Goal: Task Accomplishment & Management: Manage account settings

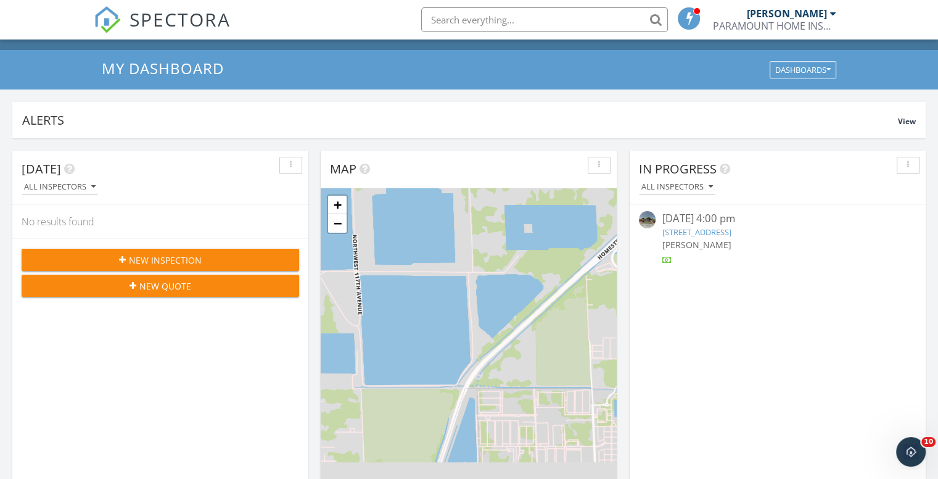
click at [690, 231] on link "571 E 54th St, Hialeah, FL 33013" at bounding box center [696, 231] width 69 height 11
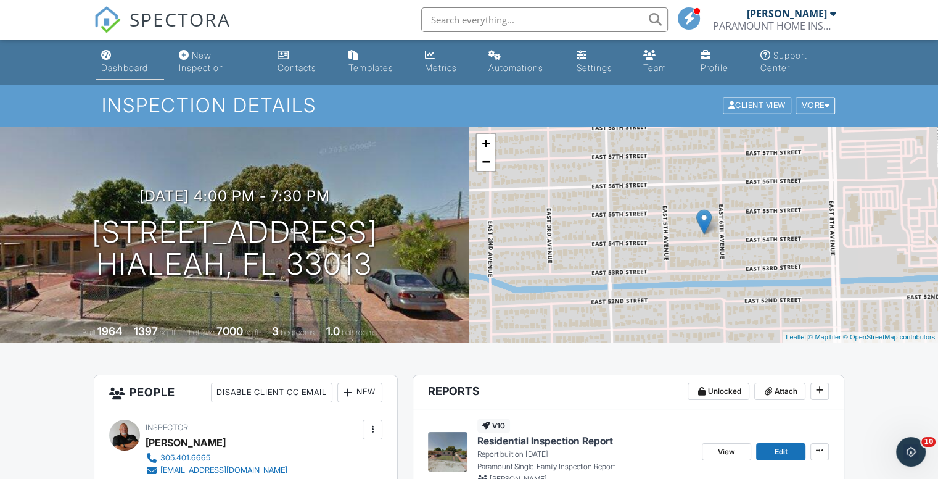
click at [117, 63] on div "Dashboard" at bounding box center [124, 67] width 47 height 10
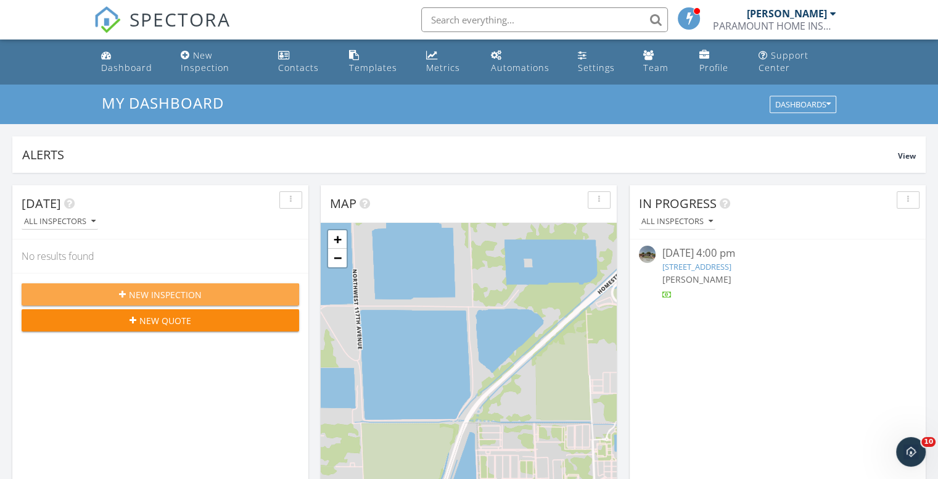
click at [151, 294] on span "New Inspection" at bounding box center [165, 294] width 73 height 13
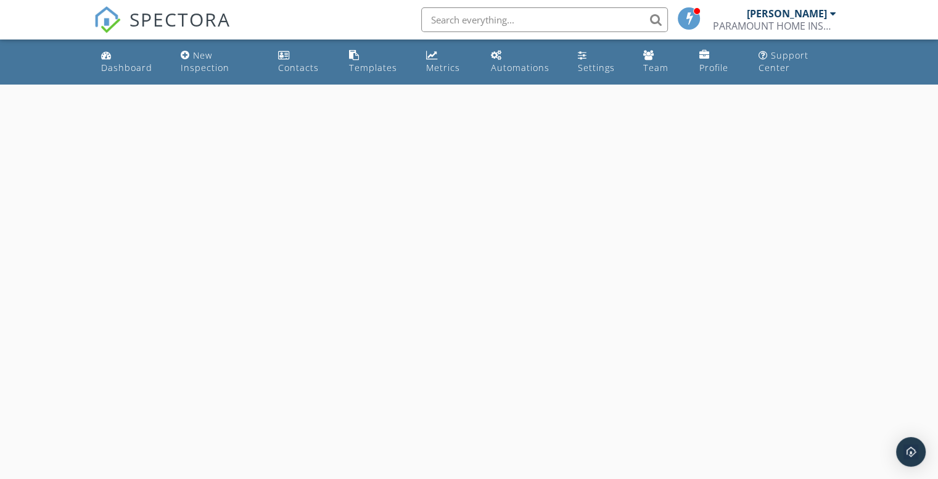
select select "8"
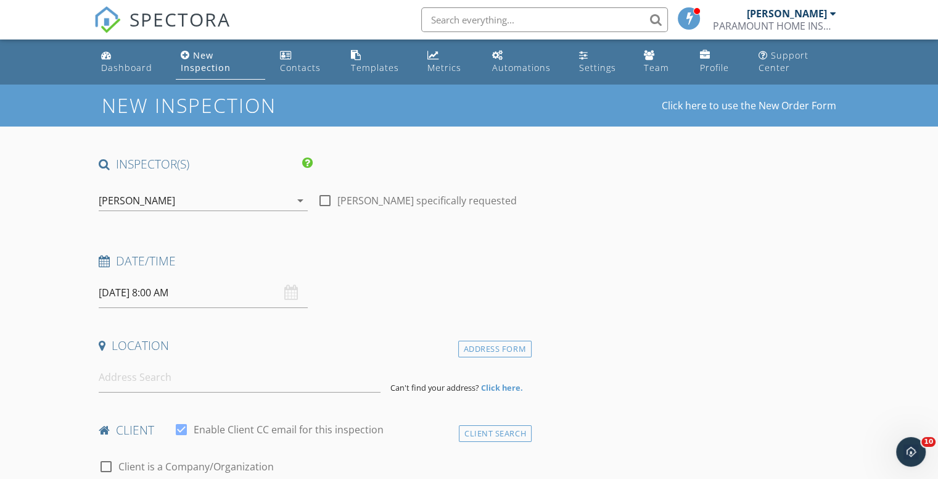
click at [204, 292] on input "09/30/2025 8:00 AM" at bounding box center [203, 293] width 209 height 30
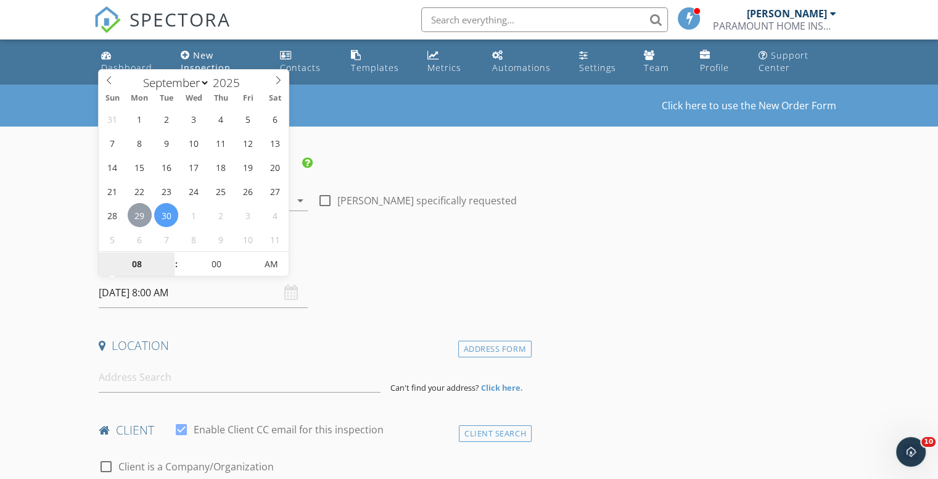
type input "09/29/2025 8:00 AM"
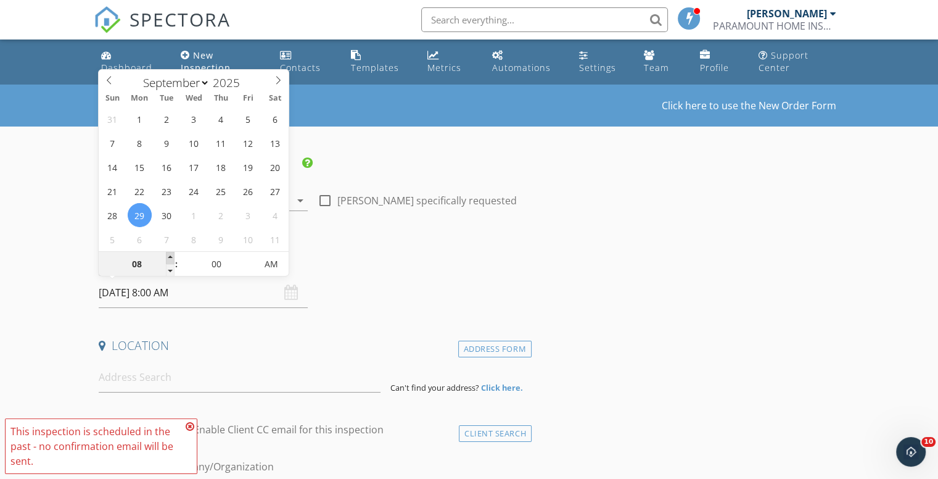
type input "09"
type input "09/29/2025 9:00 AM"
click at [168, 257] on span at bounding box center [170, 258] width 9 height 12
type input "10"
type input "09/29/2025 10:00 AM"
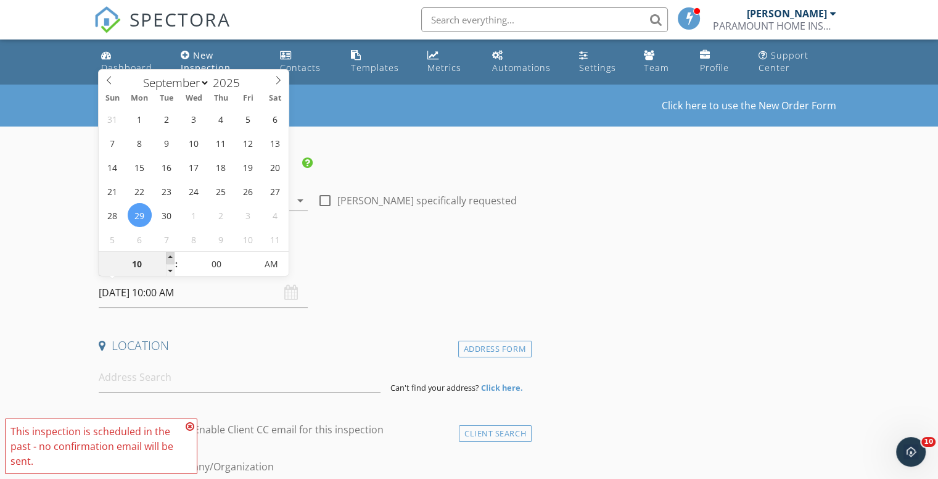
click at [168, 257] on span at bounding box center [170, 258] width 9 height 12
type input "05"
type input "09/29/2025 10:05 AM"
click at [250, 257] on span at bounding box center [250, 258] width 9 height 12
type input "10"
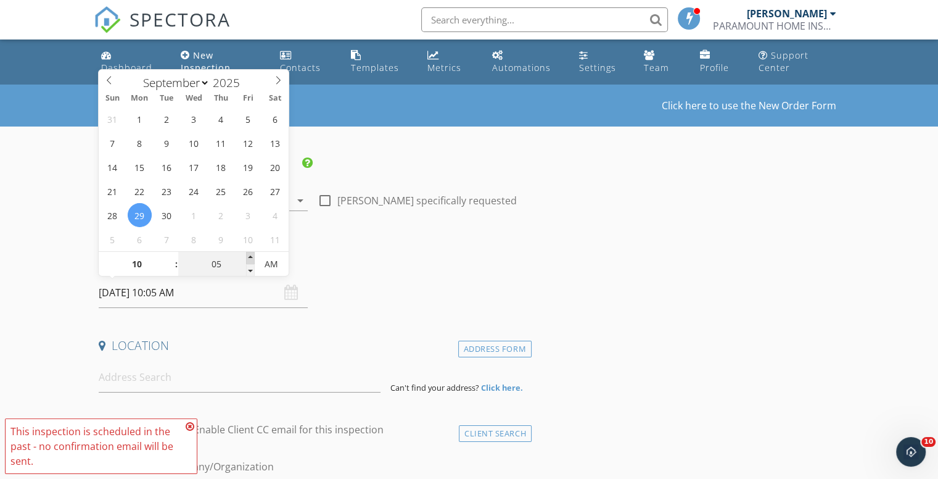
type input "09/29/2025 10:10 AM"
click at [250, 257] on span at bounding box center [250, 258] width 9 height 12
type input "15"
type input "09/29/2025 10:15 AM"
click at [250, 257] on span at bounding box center [250, 258] width 9 height 12
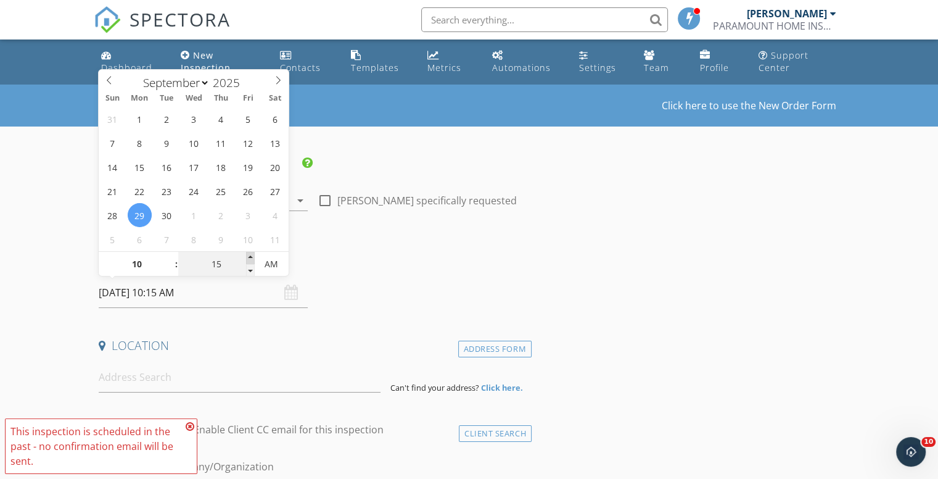
type input "20"
type input "09/29/2025 10:20 AM"
click at [250, 257] on span at bounding box center [250, 258] width 9 height 12
type input "25"
type input "09/29/2025 10:25 AM"
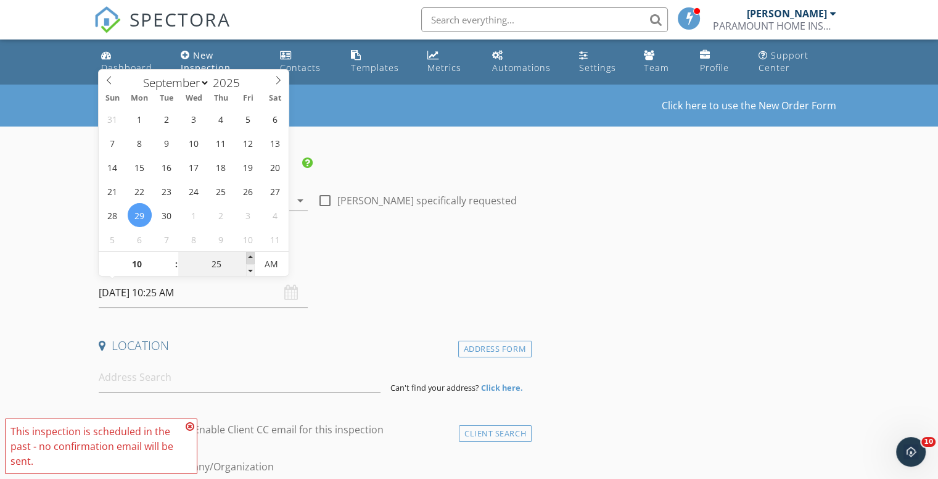
click at [250, 257] on span at bounding box center [250, 258] width 9 height 12
type input "30"
type input "[DATE] 10:30 AM"
click at [250, 257] on span at bounding box center [250, 258] width 9 height 12
click at [199, 379] on input at bounding box center [240, 377] width 282 height 30
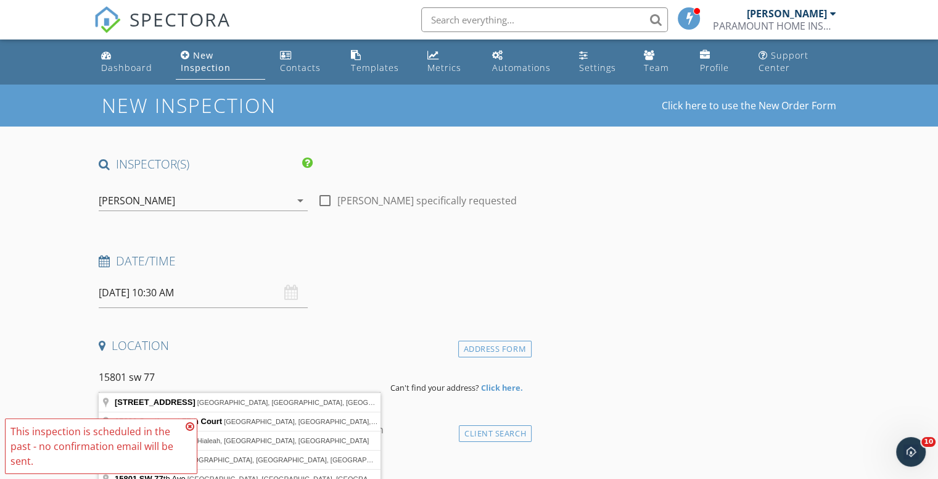
click at [191, 426] on icon at bounding box center [190, 426] width 9 height 10
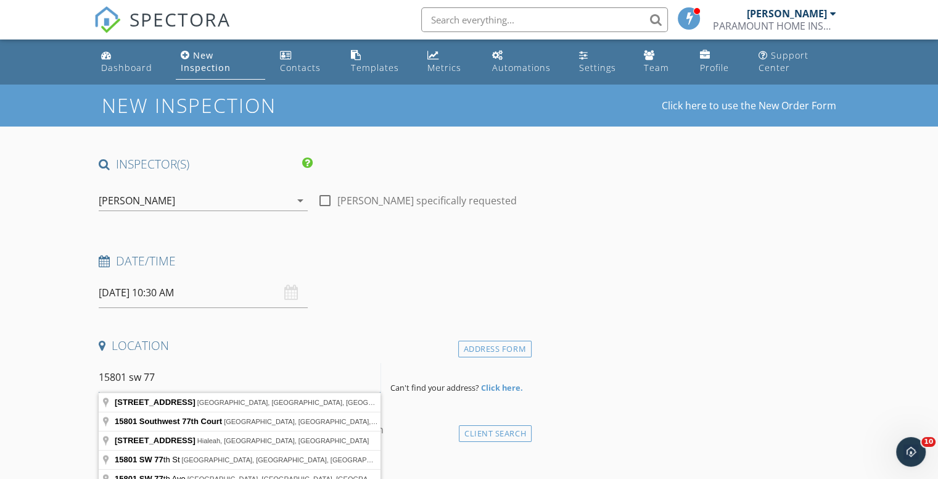
click at [178, 388] on input "15801 sw 77" at bounding box center [240, 377] width 282 height 30
type input "15801 Southwest 77th Court, Palmetto Bay, FL, USA"
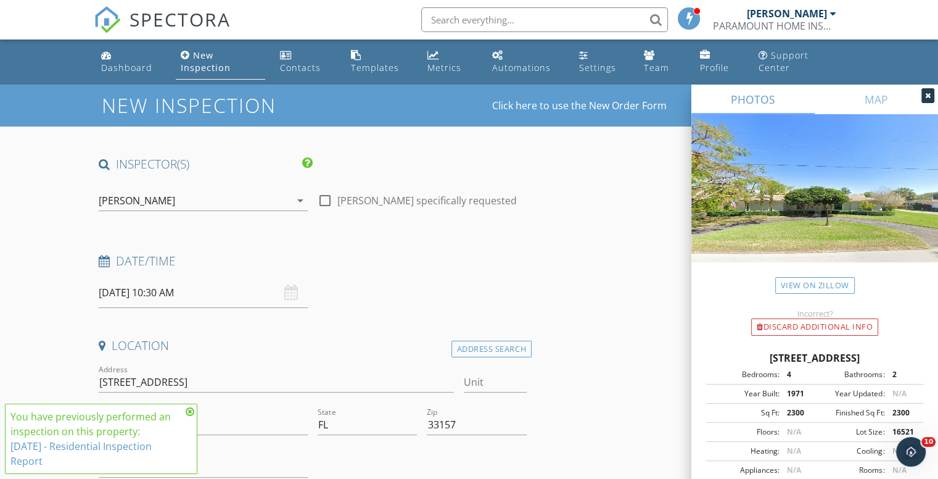
click at [927, 96] on icon at bounding box center [928, 95] width 6 height 7
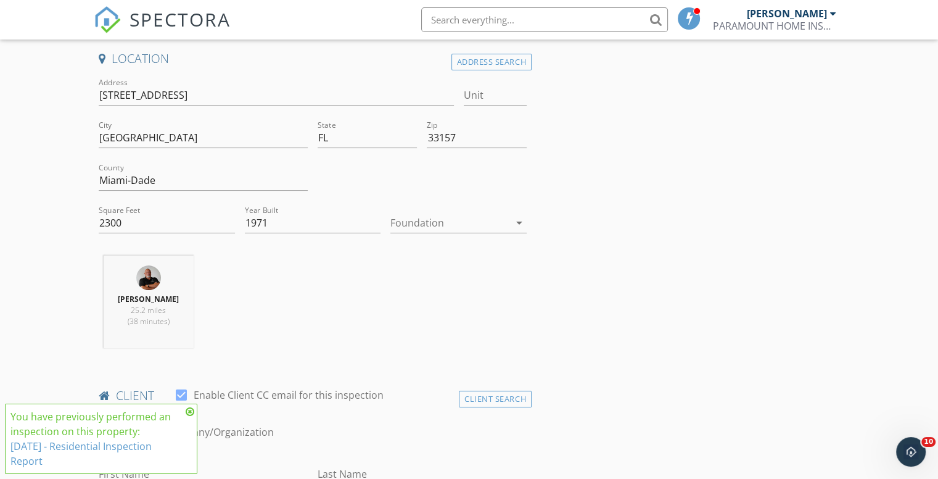
scroll to position [308, 0]
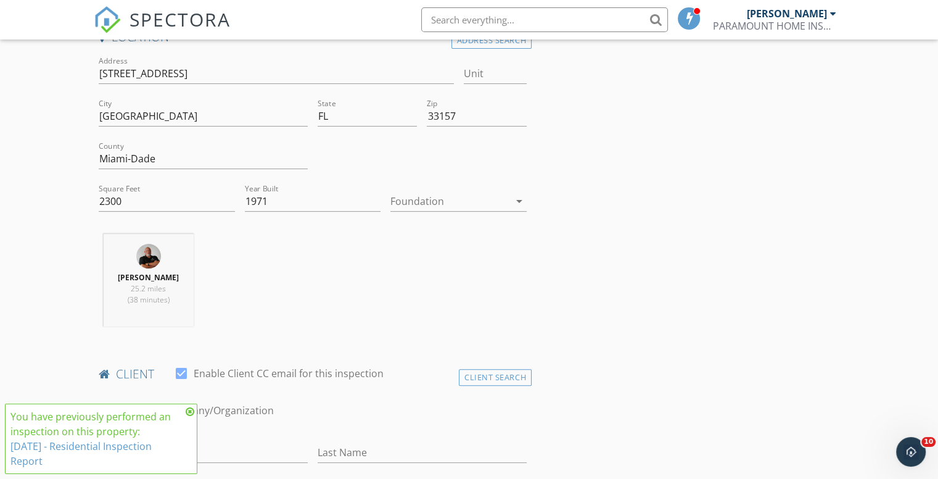
click at [191, 408] on icon at bounding box center [190, 411] width 9 height 10
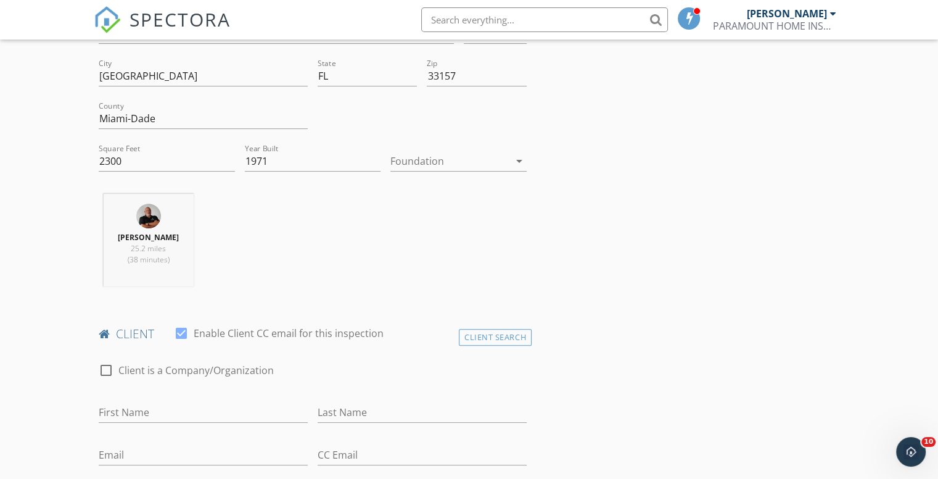
scroll to position [370, 0]
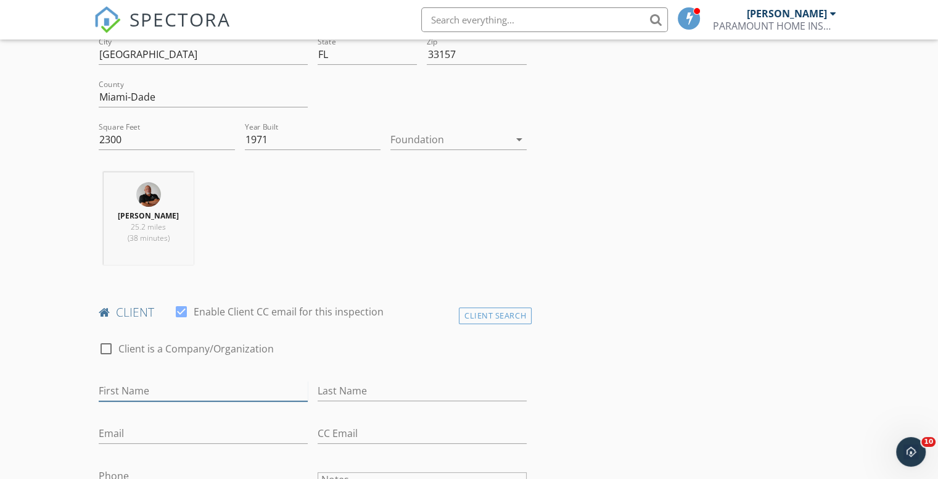
click at [181, 387] on input "First Name" at bounding box center [203, 391] width 209 height 20
type input "[PERSON_NAME]"
click at [385, 390] on input "Last Name" at bounding box center [422, 391] width 209 height 20
click at [529, 18] on input "text" at bounding box center [544, 19] width 247 height 25
click at [526, 23] on input "text" at bounding box center [544, 19] width 247 height 25
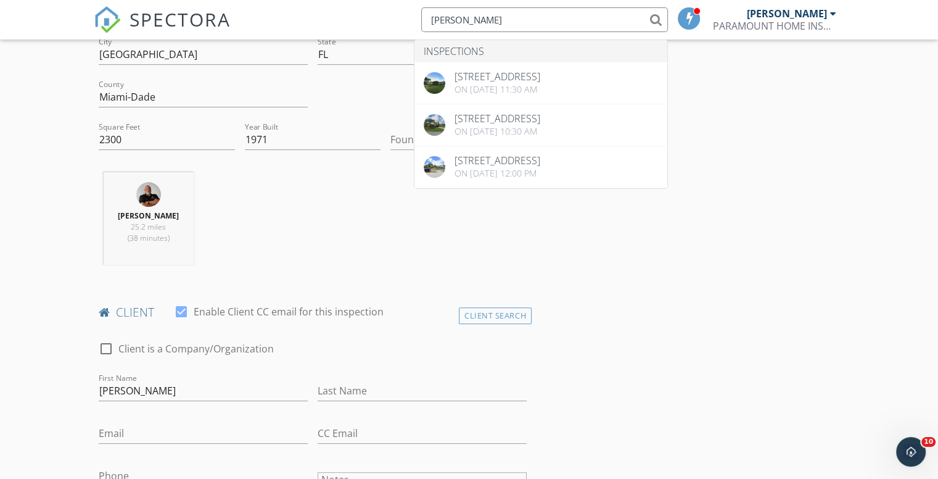
type input "[PERSON_NAME]"
click at [356, 389] on input "Last Name" at bounding box center [422, 391] width 209 height 20
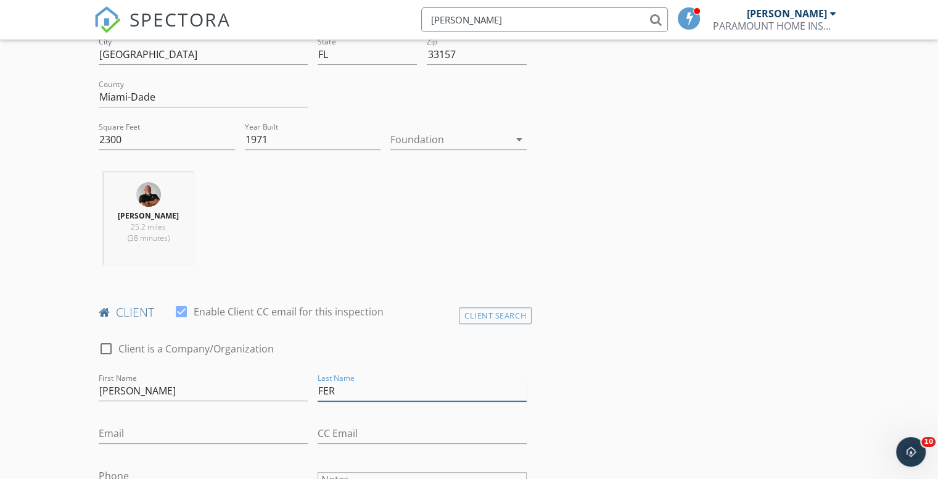
type input "[PERSON_NAME]"
click at [210, 430] on input "Email" at bounding box center [203, 433] width 209 height 20
type input "MFERNANDEZ88@HOTMAIL.COM"
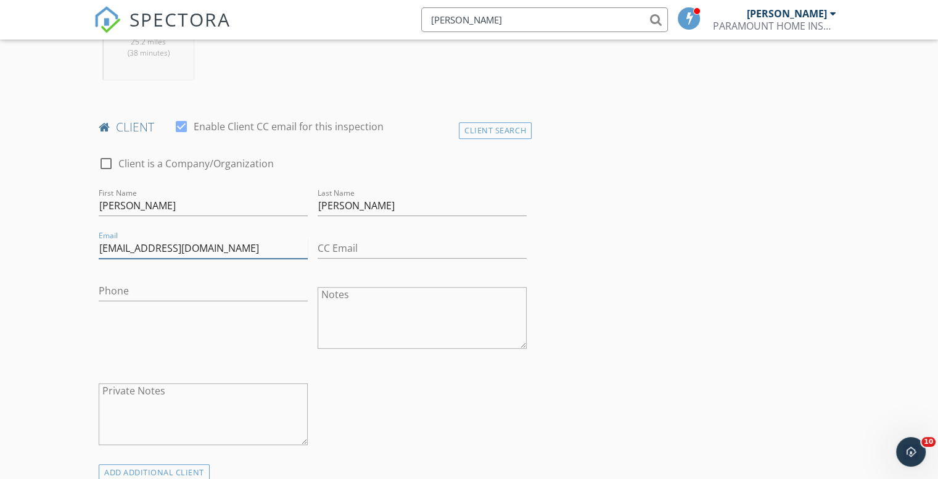
scroll to position [740, 0]
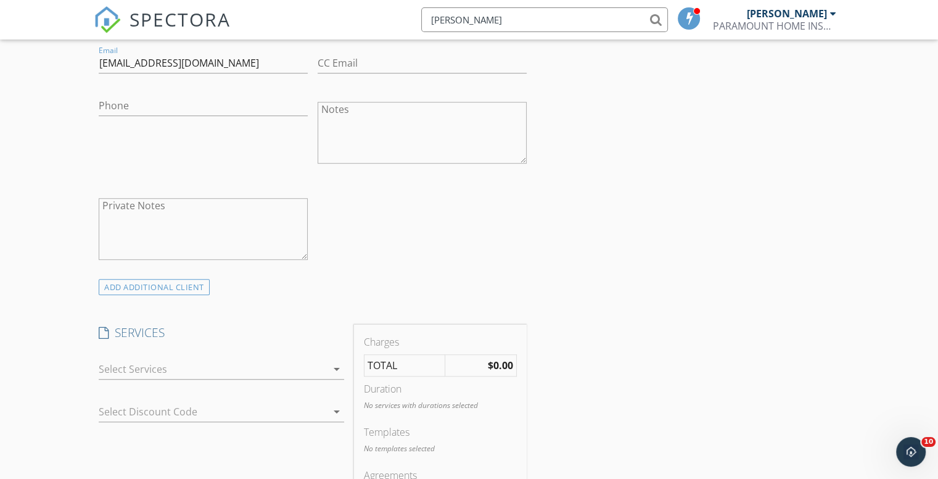
click at [333, 366] on icon "arrow_drop_down" at bounding box center [336, 368] width 15 height 15
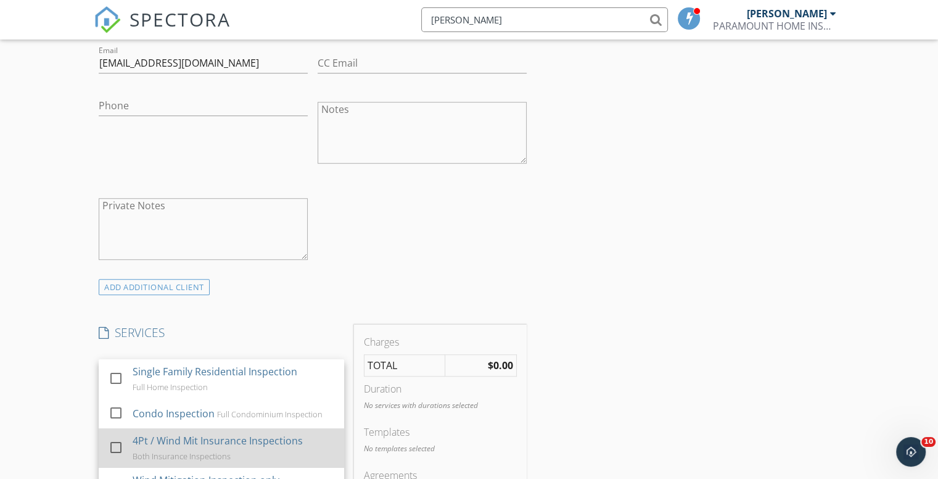
click at [117, 442] on div at bounding box center [115, 447] width 21 height 21
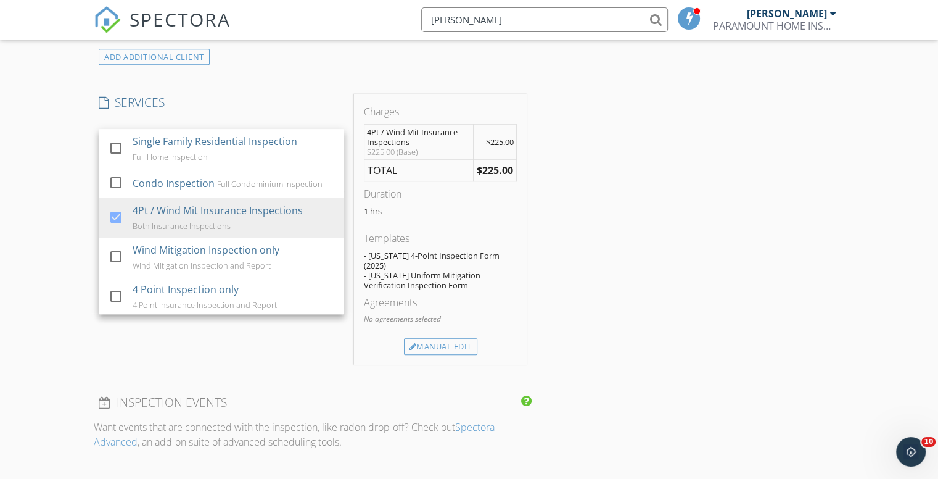
scroll to position [987, 0]
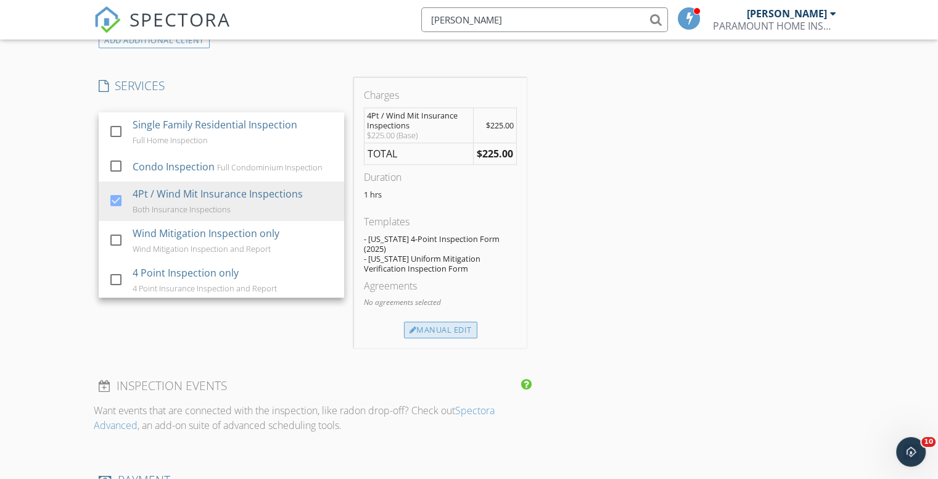
click at [438, 321] on div "Manual Edit" at bounding box center [440, 329] width 73 height 17
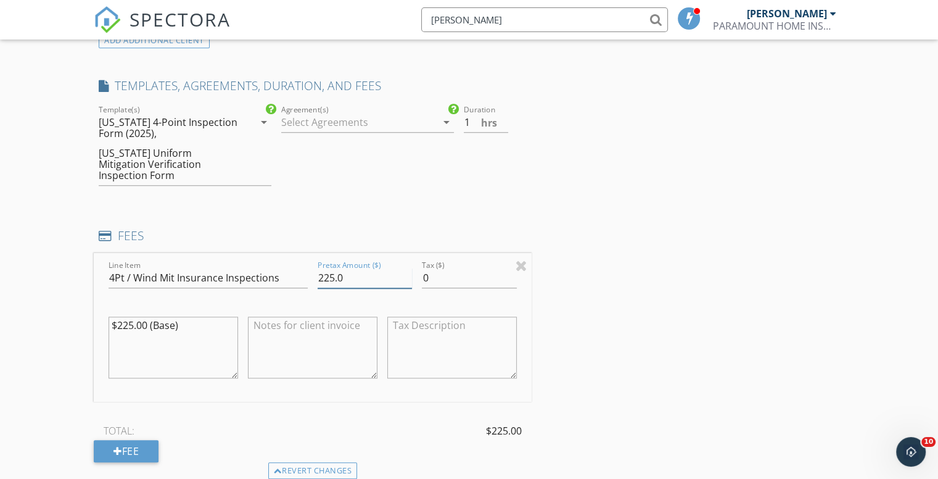
drag, startPoint x: 370, startPoint y: 266, endPoint x: 307, endPoint y: 266, distance: 63.5
click at [311, 265] on div "Line Item 4Pt / Wind Mit Insurance Inspections Pretax Amount ($) 225.0 Tax ($) …" at bounding box center [313, 327] width 438 height 149
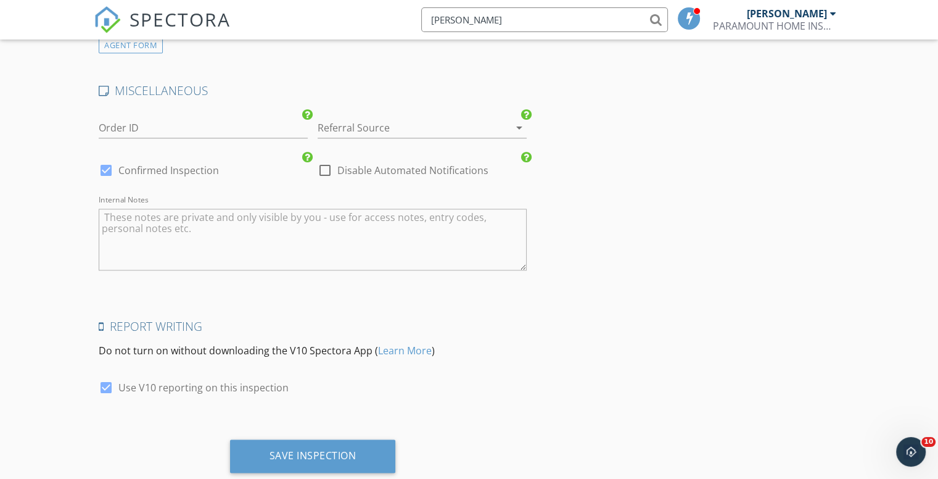
scroll to position [1902, 0]
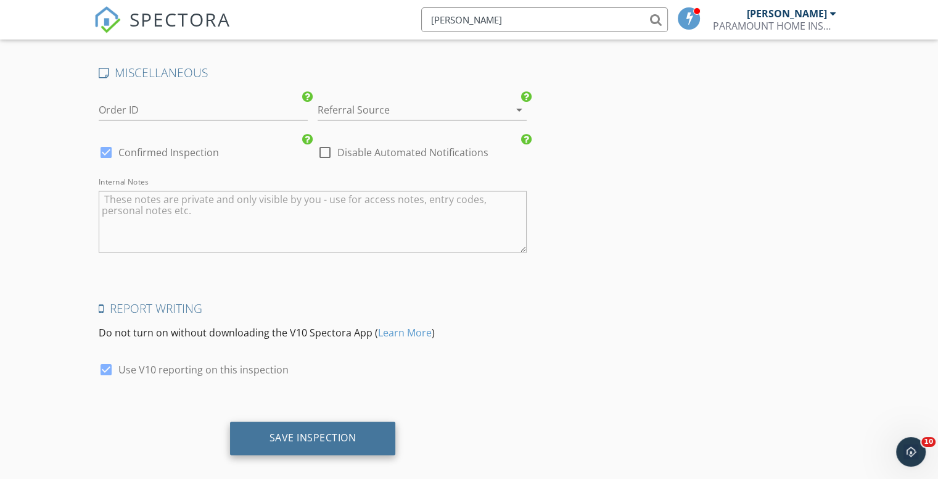
type input "175.00"
click at [309, 431] on div "Save Inspection" at bounding box center [313, 437] width 87 height 12
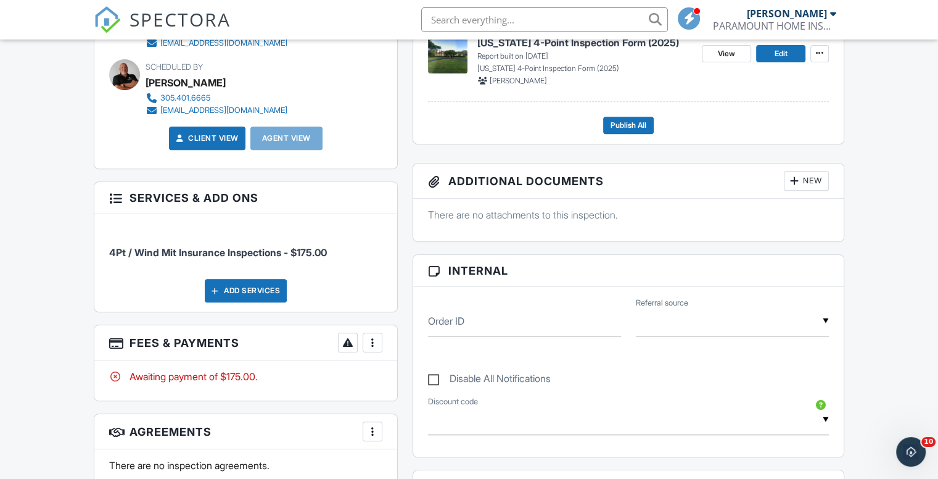
click at [366, 341] on div at bounding box center [372, 342] width 12 height 12
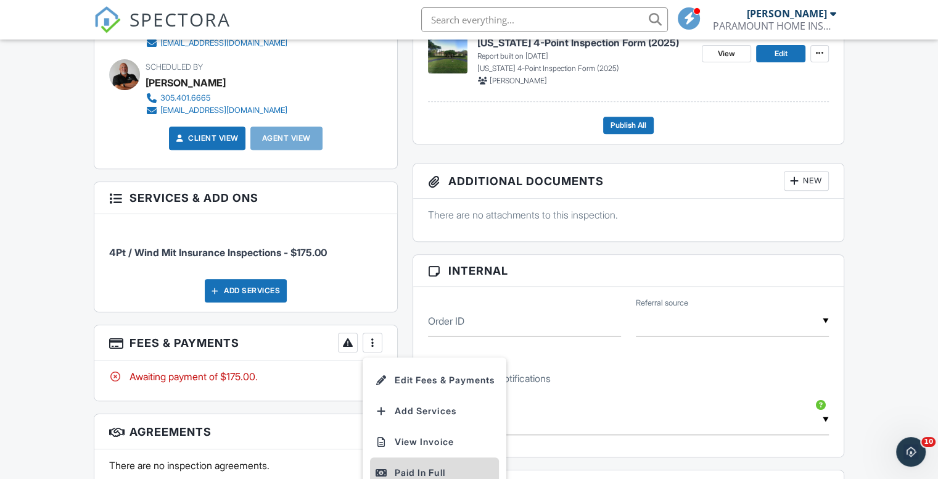
click at [414, 473] on div "Paid In Full" at bounding box center [434, 472] width 119 height 15
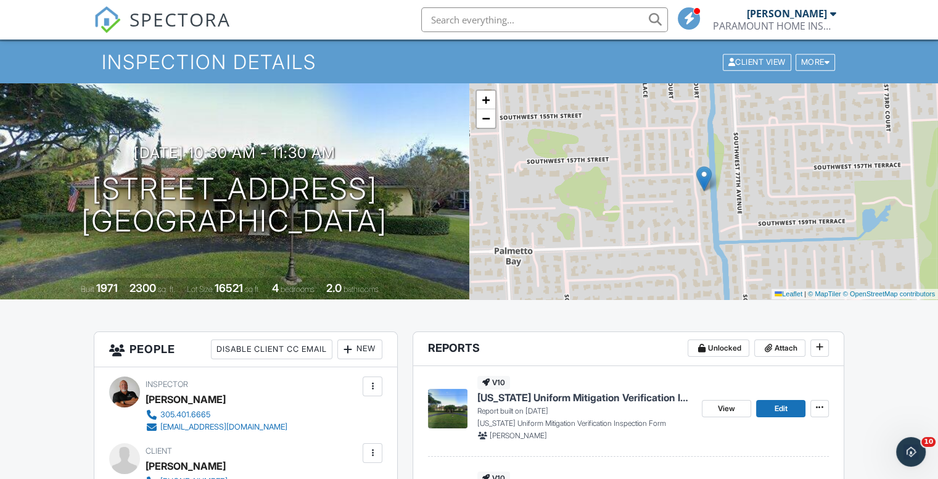
scroll to position [62, 0]
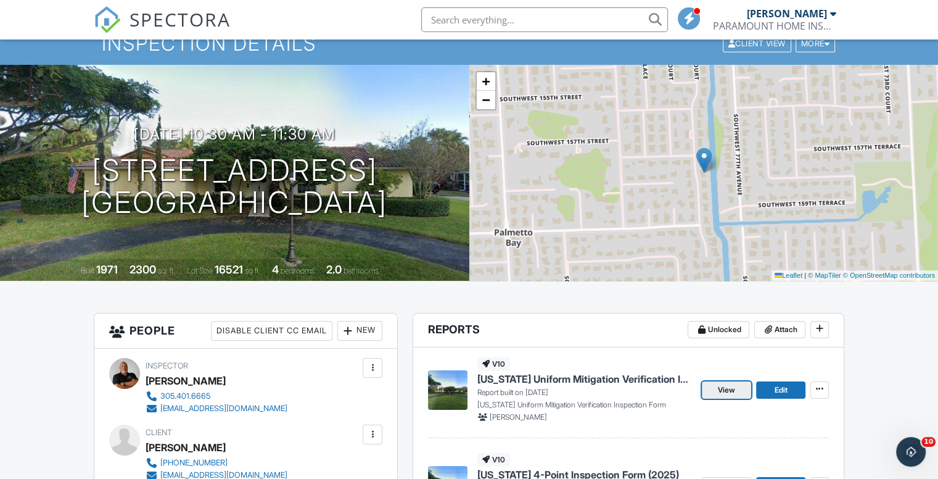
click at [730, 385] on span "View" at bounding box center [726, 390] width 17 height 12
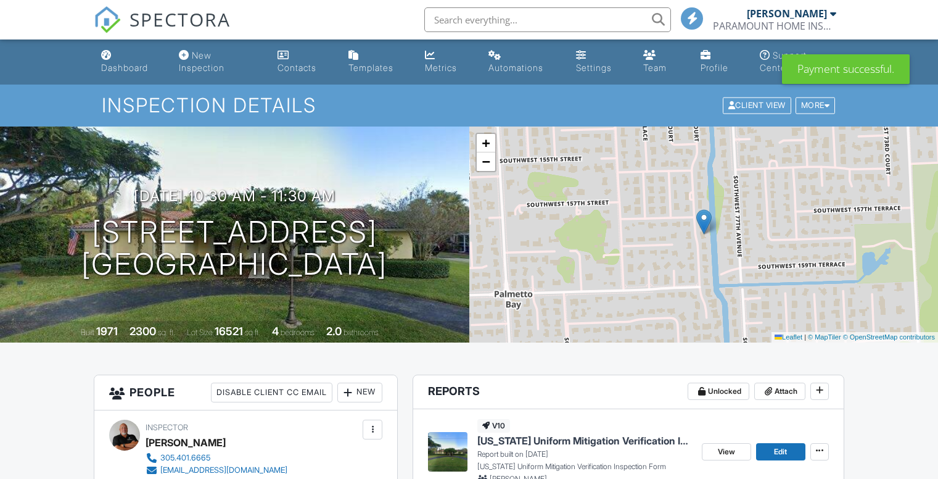
scroll to position [123, 0]
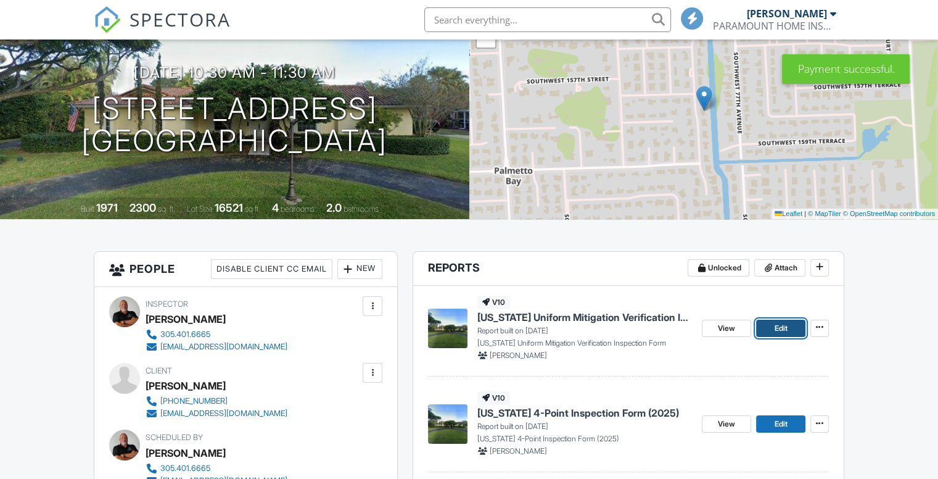
click at [780, 325] on span "Edit" at bounding box center [780, 328] width 13 height 12
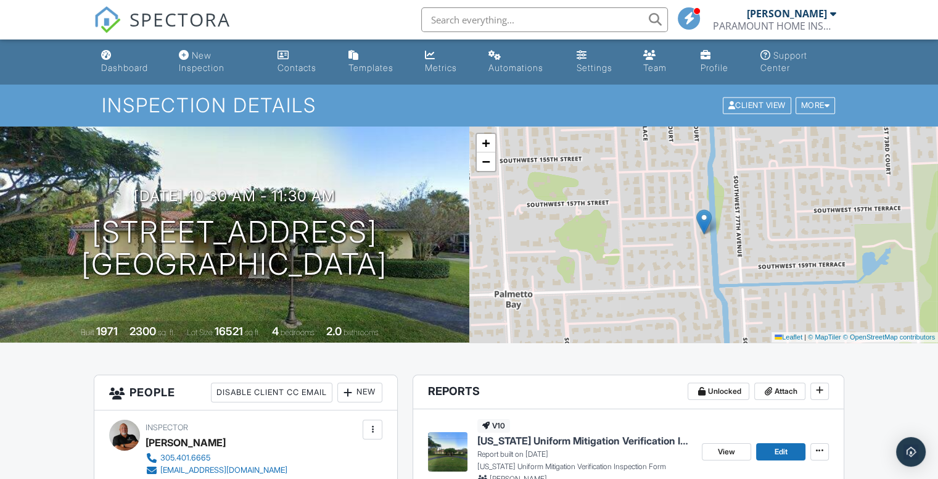
click at [479, 18] on input "text" at bounding box center [544, 19] width 247 height 25
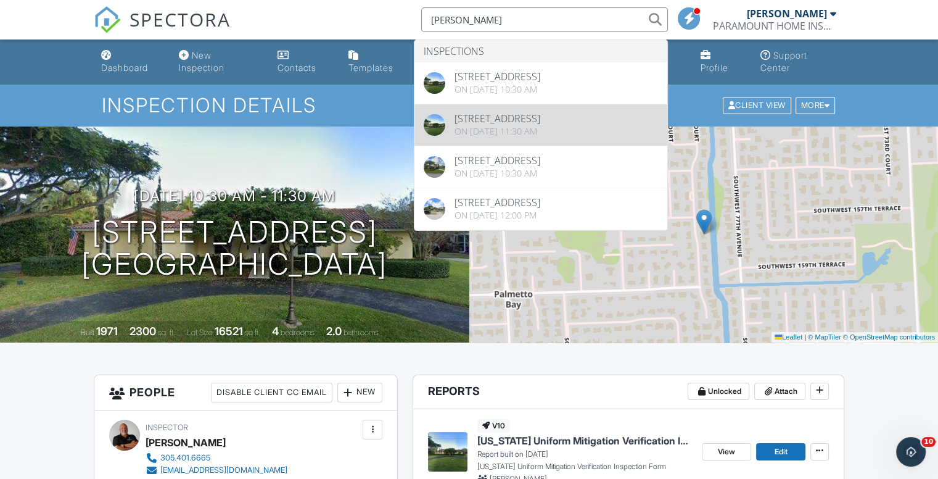
type input "MAURICI"
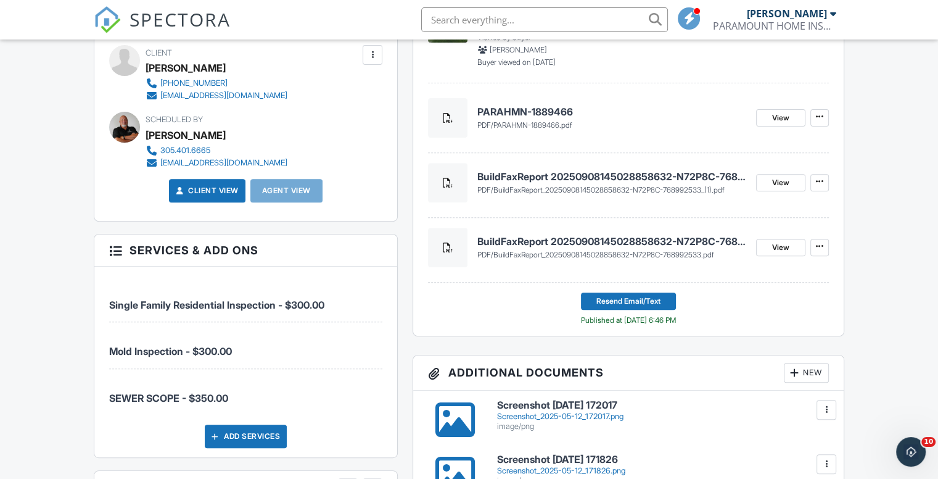
scroll to position [555, 0]
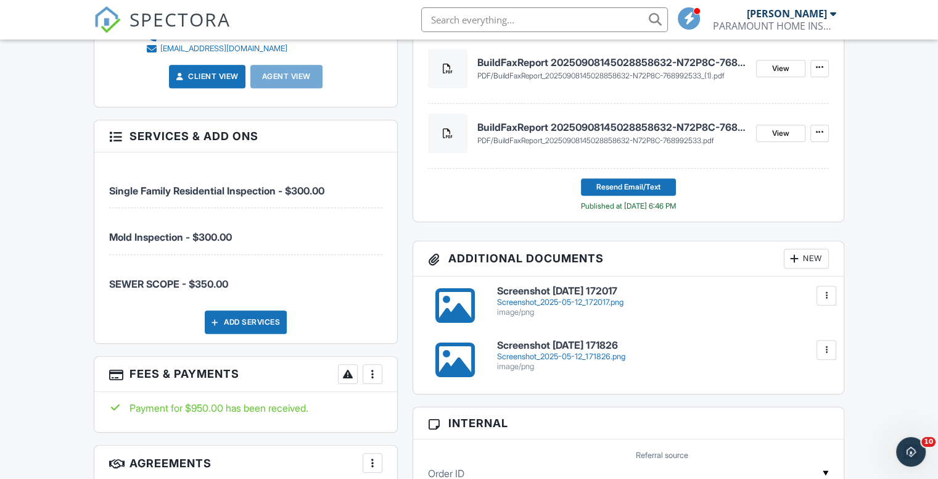
click at [581, 123] on h4 "BuildFaxReport 20250908145028858632-N72P8C-768992533" at bounding box center [611, 127] width 269 height 14
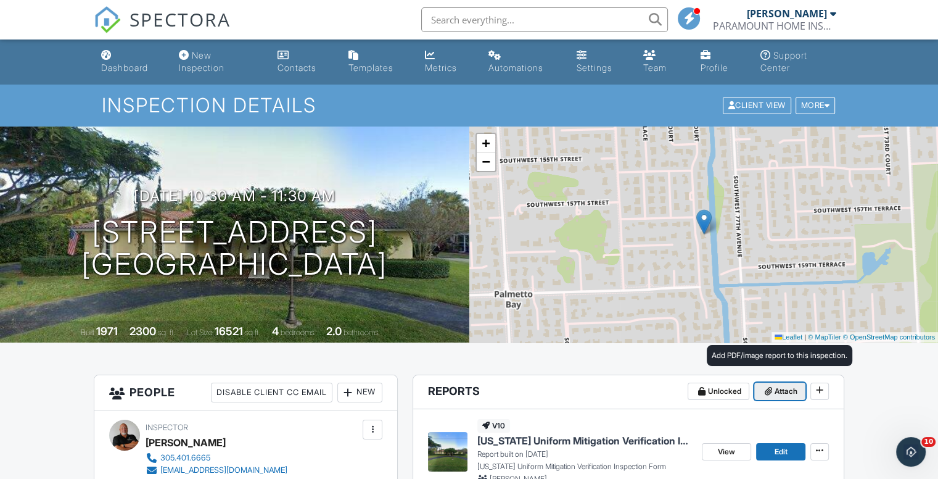
click at [785, 388] on span "Attach" at bounding box center [786, 391] width 23 height 12
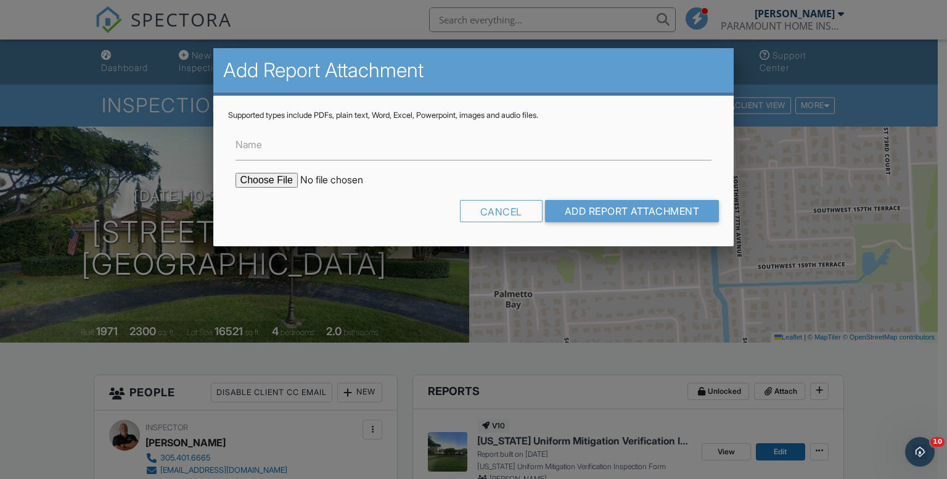
click at [273, 184] on input "file" at bounding box center [341, 180] width 210 height 15
type input "C:\fakepath\BuildFaxReport_20250908145028858632-N72P8C-768992533 (2).pdf"
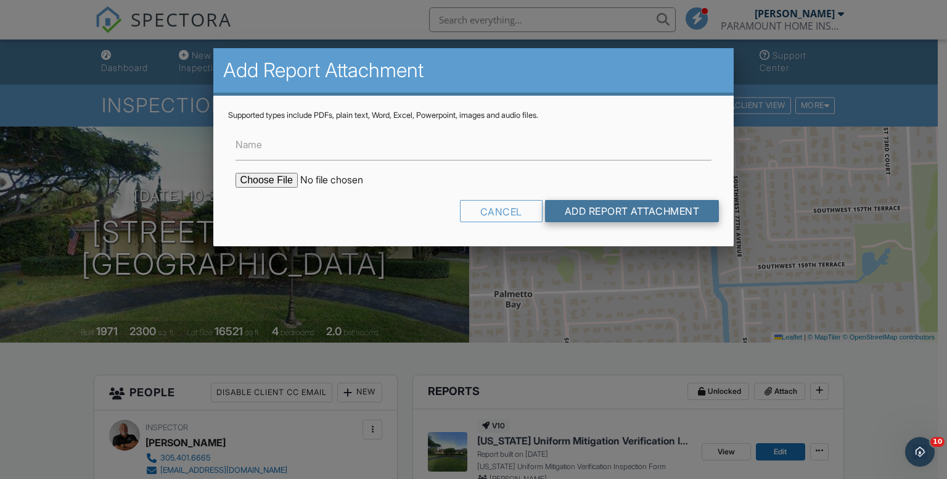
click at [588, 209] on input "Add Report Attachment" at bounding box center [632, 211] width 175 height 22
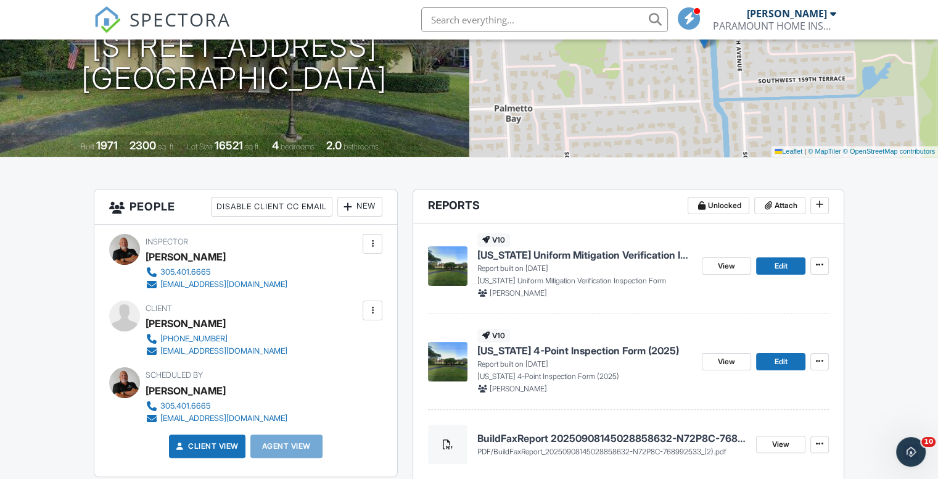
scroll to position [185, 0]
click at [786, 268] on span "Edit" at bounding box center [780, 266] width 13 height 12
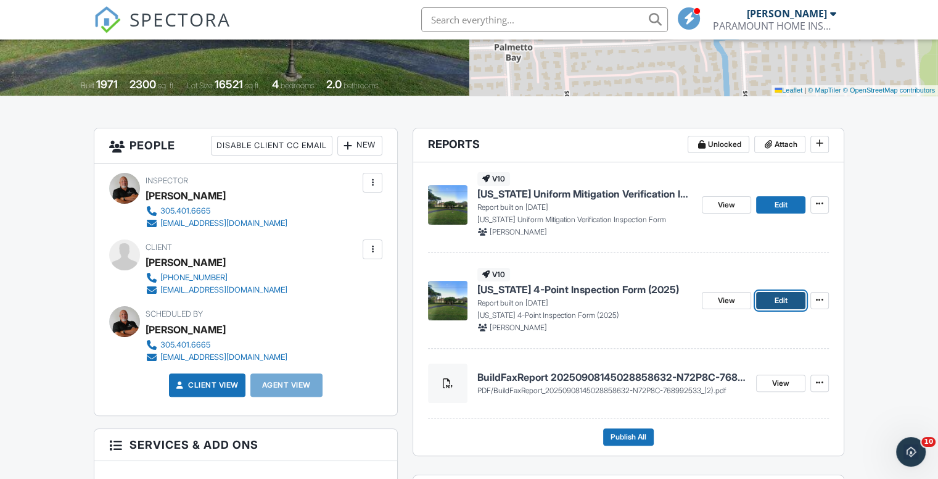
click at [772, 295] on link "Edit" at bounding box center [780, 300] width 49 height 17
click at [627, 432] on span "Publish All" at bounding box center [629, 437] width 36 height 12
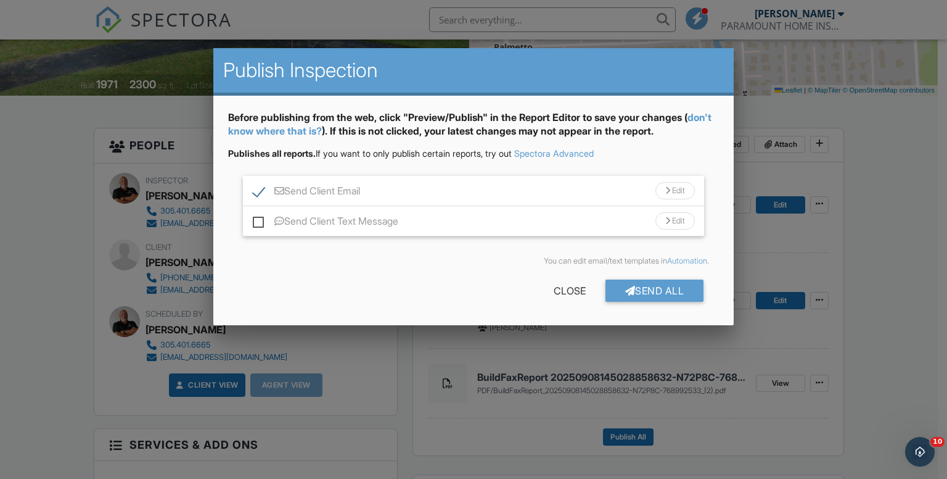
click at [259, 223] on label "Send Client Text Message" at bounding box center [326, 222] width 146 height 15
click at [259, 219] on input "Send Client Text Message" at bounding box center [257, 215] width 8 height 8
checkbox input "true"
click at [651, 282] on div "Send All" at bounding box center [655, 290] width 99 height 22
